Goal: Information Seeking & Learning: Learn about a topic

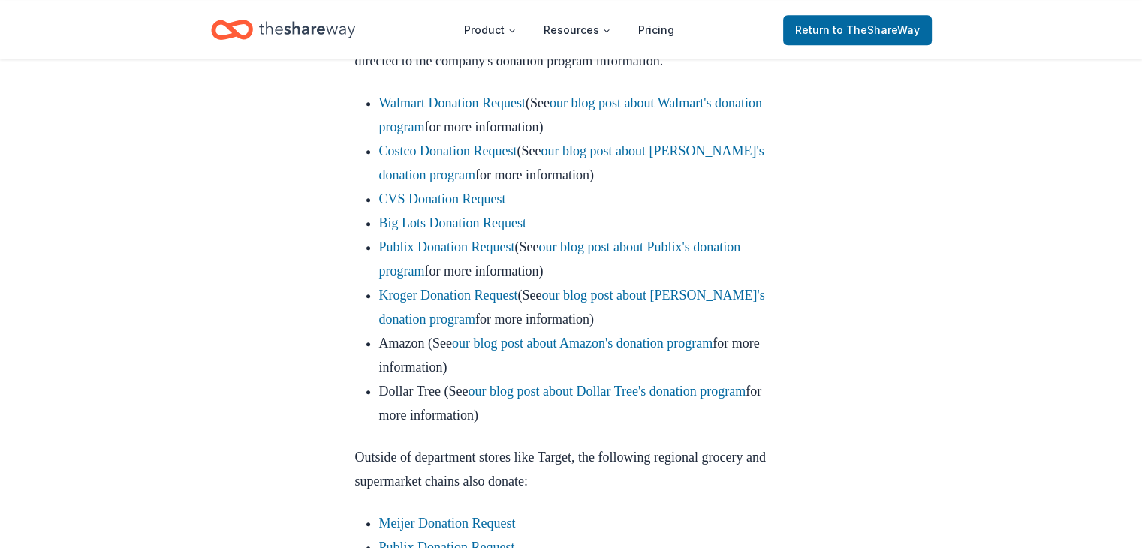
scroll to position [868, 0]
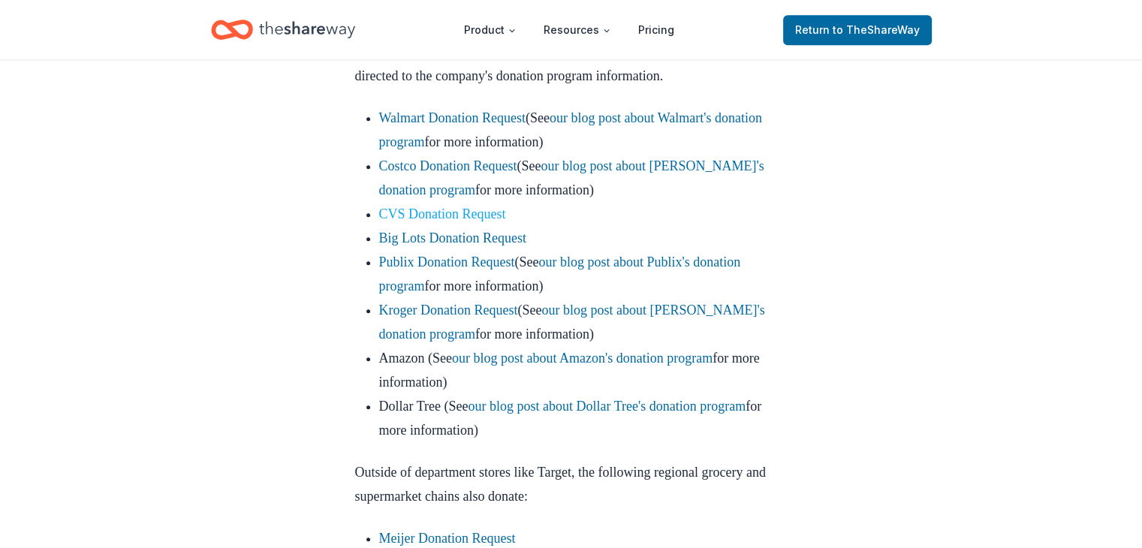
click at [435, 221] on link "CVS Donation Request" at bounding box center [442, 213] width 127 height 15
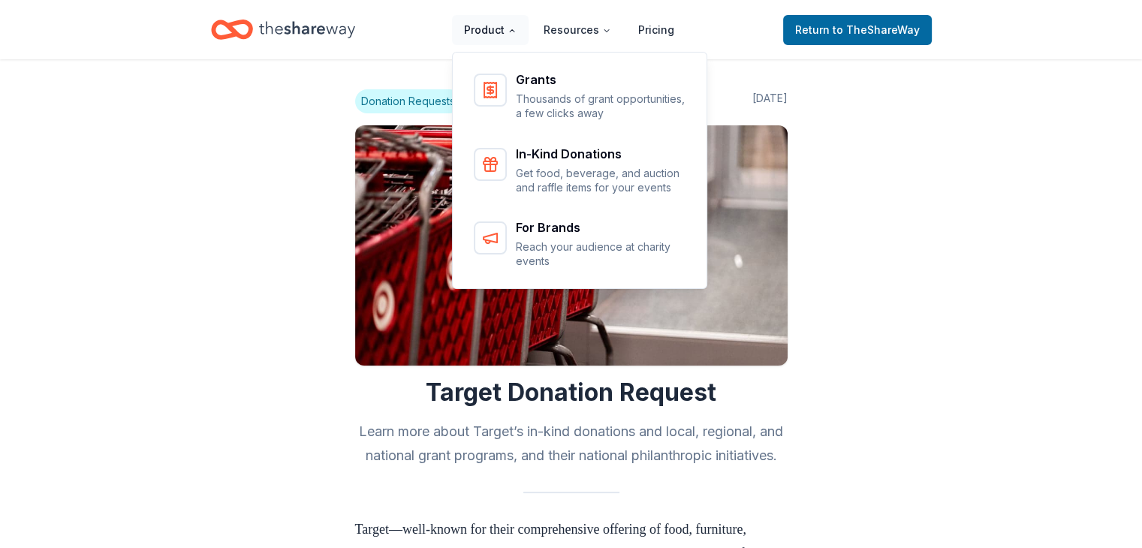
click at [489, 35] on button "Product" at bounding box center [490, 30] width 77 height 30
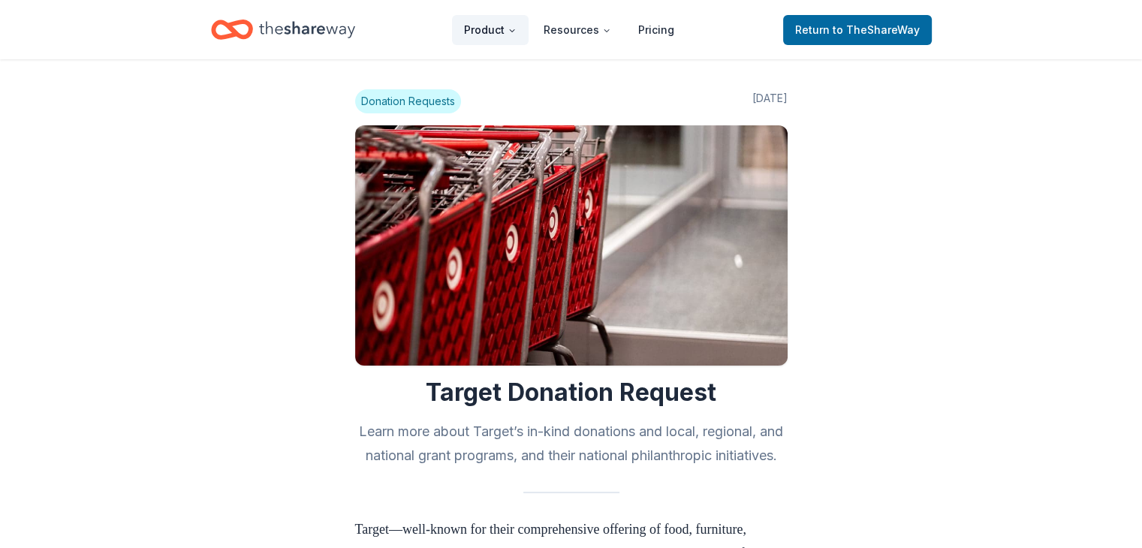
click at [489, 35] on button "Product" at bounding box center [490, 30] width 77 height 30
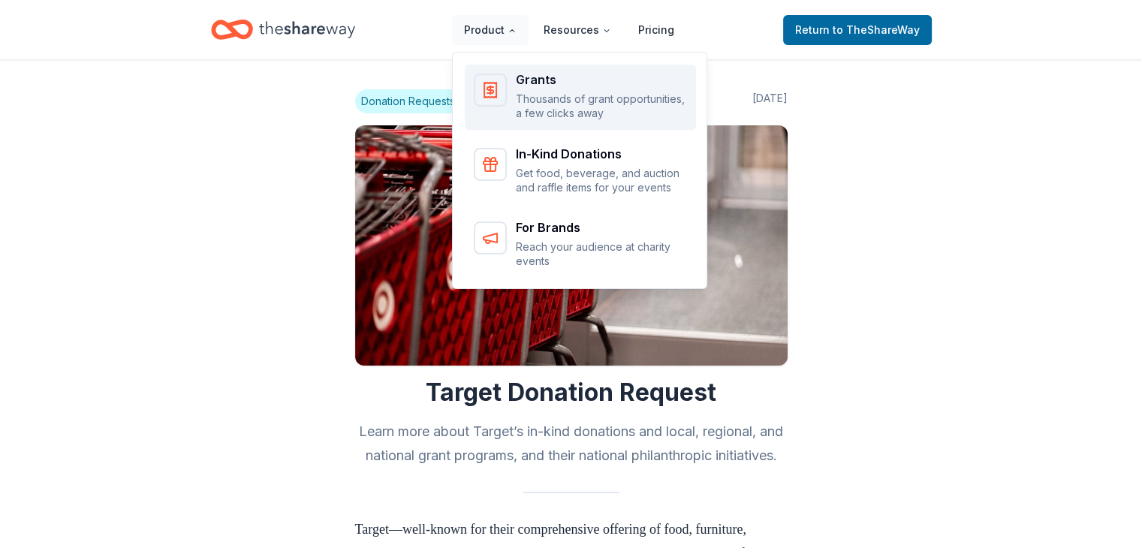
click at [540, 92] on p "Thousands of grant opportunities, a few clicks away" at bounding box center [601, 106] width 171 height 29
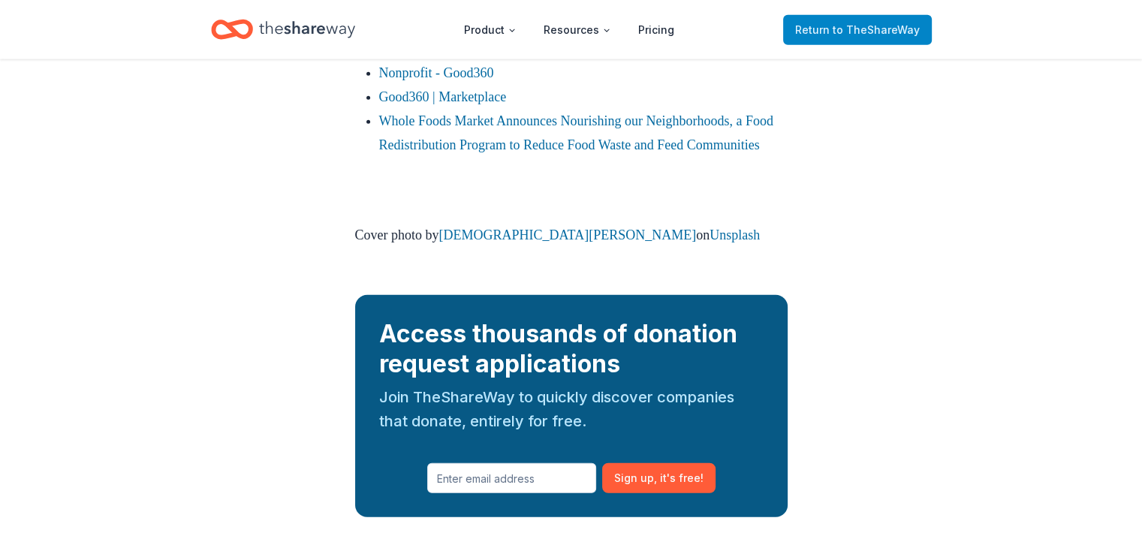
scroll to position [3869, 0]
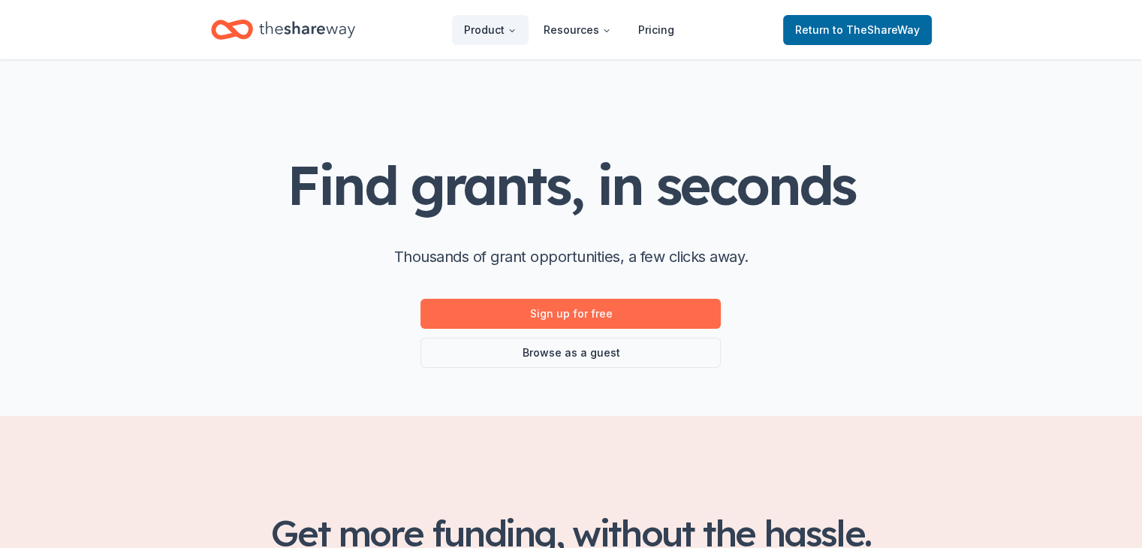
click at [577, 314] on link "Sign up for free" at bounding box center [570, 314] width 300 height 30
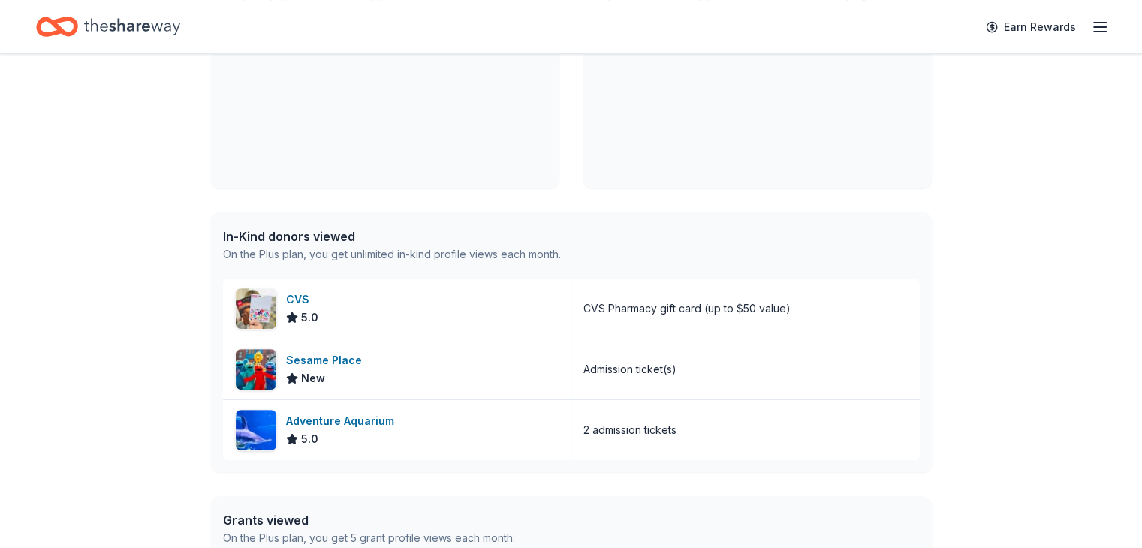
scroll to position [444, 0]
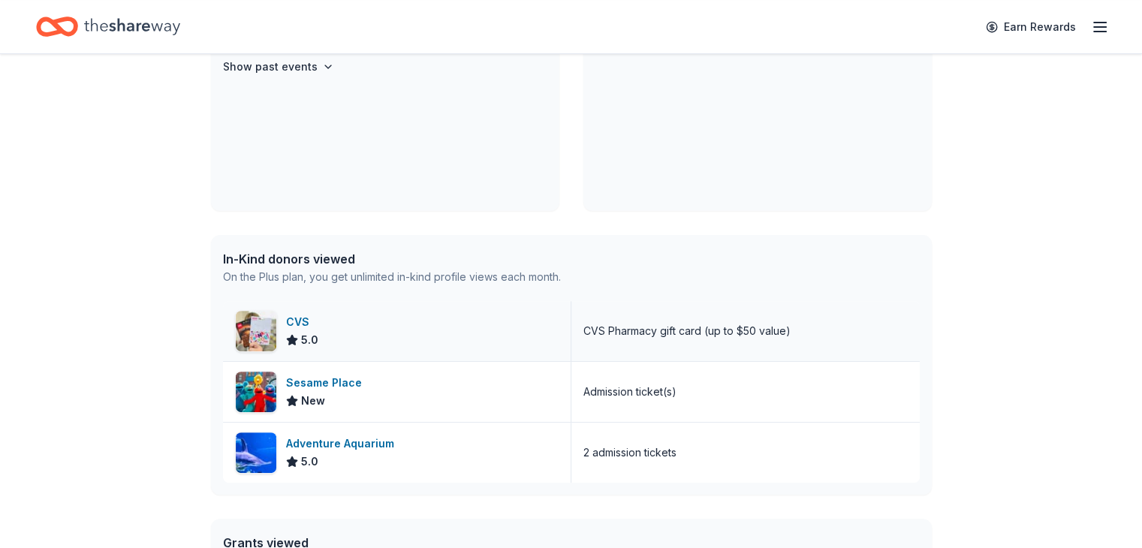
click at [297, 318] on div "CVS" at bounding box center [302, 322] width 32 height 18
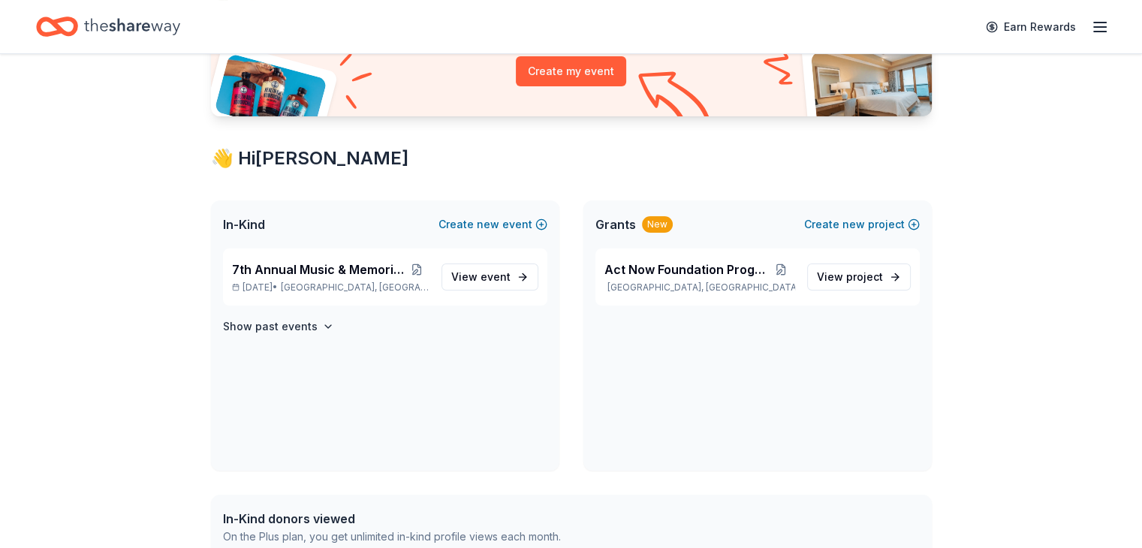
scroll to position [186, 0]
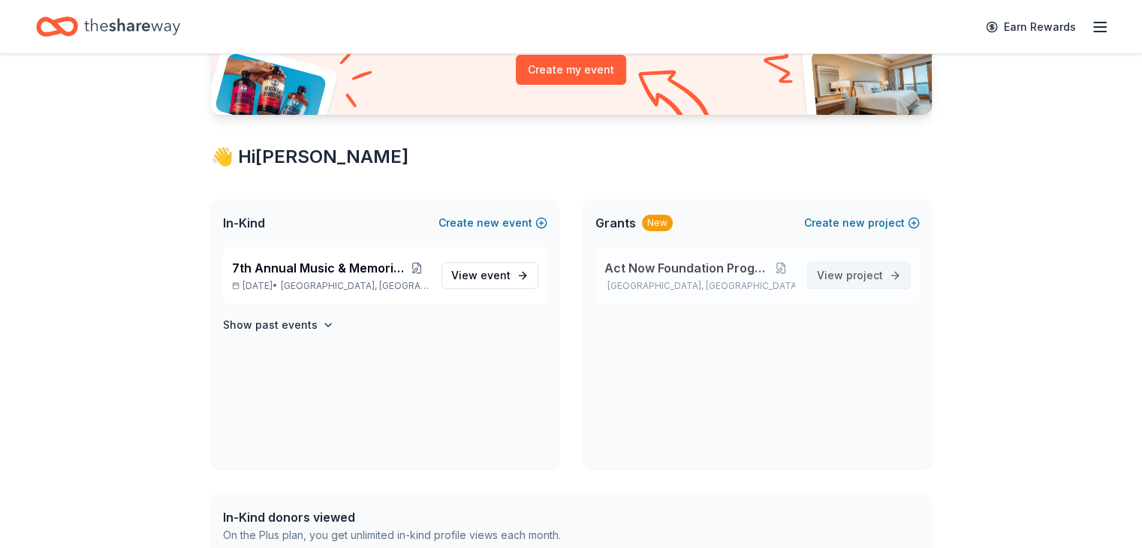
click at [845, 271] on span "View project" at bounding box center [850, 276] width 66 height 18
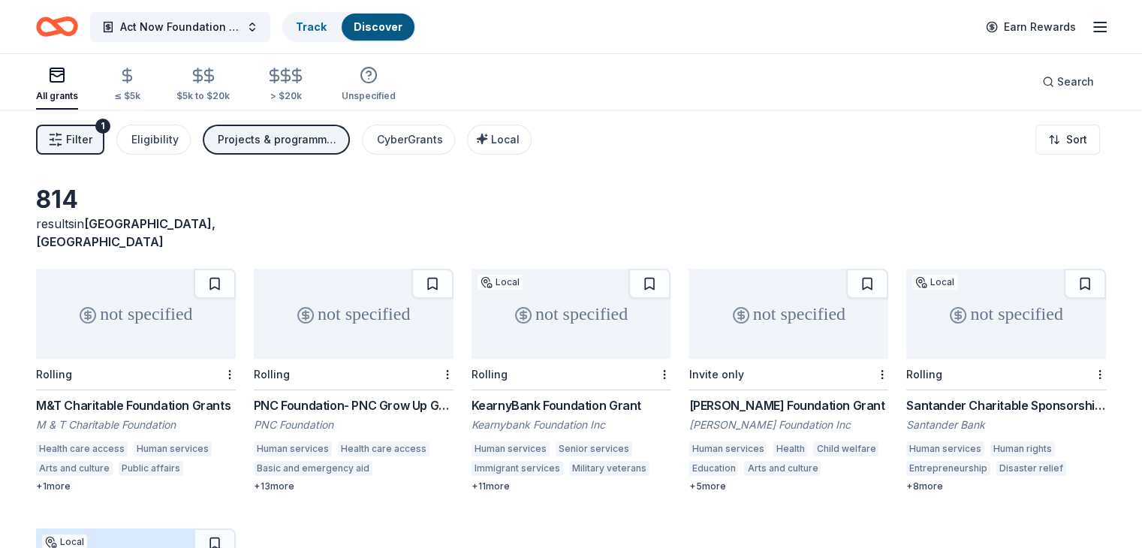
click at [42, 499] on div "814 results in Union City, NJ not specified Rolling M&T Charitable Foundation G…" at bounding box center [571, 491] width 1142 height 763
click at [39, 487] on div "814 results in Union City, NJ not specified Rolling M&T Charitable Foundation G…" at bounding box center [571, 491] width 1142 height 763
click at [32, 472] on div "814 results in Union City, NJ not specified Rolling M&T Charitable Foundation G…" at bounding box center [571, 491] width 1142 height 763
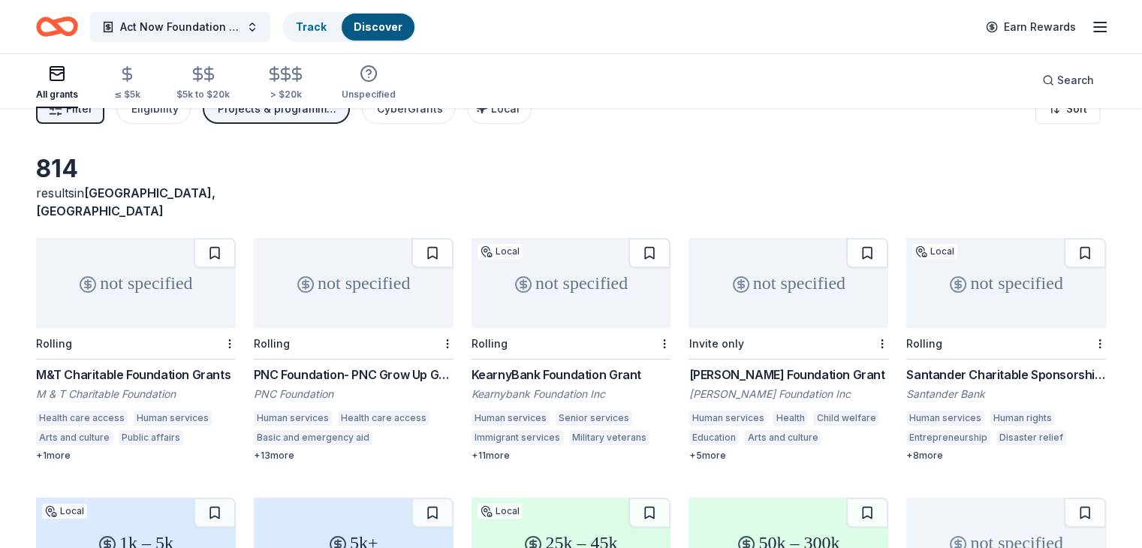
scroll to position [30, 0]
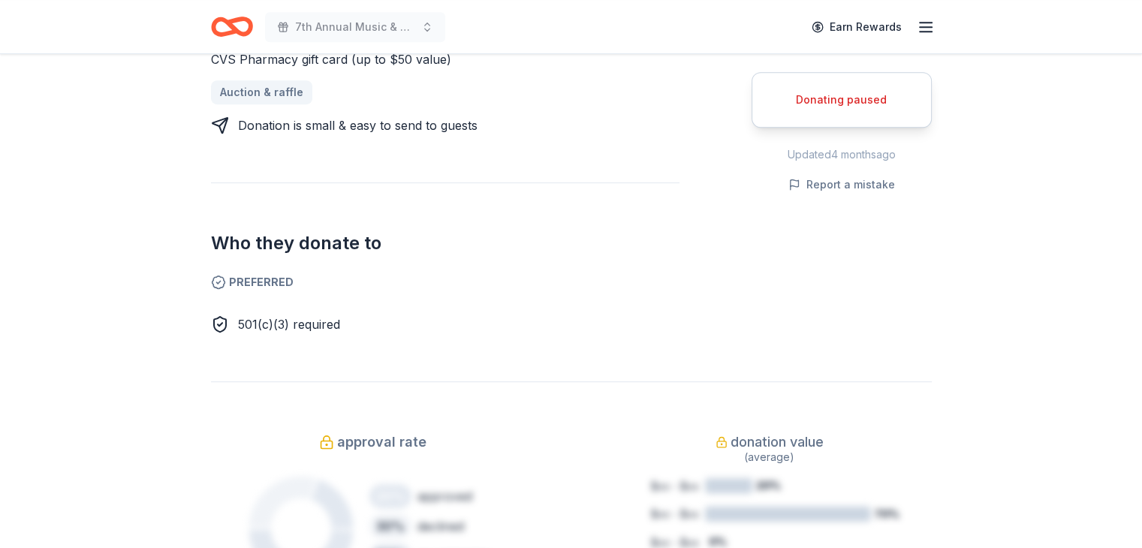
scroll to position [722, 0]
